Goal: Browse casually: Explore the website without a specific task or goal

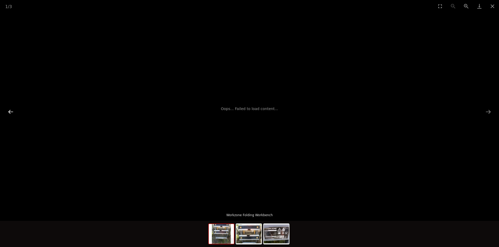
click at [11, 109] on button "Previous slide" at bounding box center [10, 112] width 11 height 10
click at [247, 236] on img at bounding box center [248, 234] width 25 height 20
click at [220, 234] on img at bounding box center [221, 234] width 25 height 20
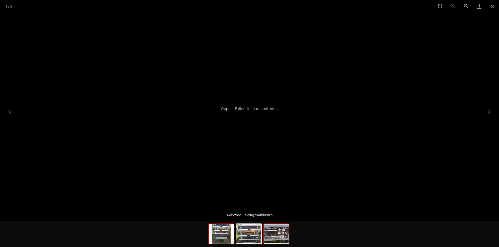
click at [277, 234] on img at bounding box center [276, 234] width 25 height 20
